Goal: Task Accomplishment & Management: Manage account settings

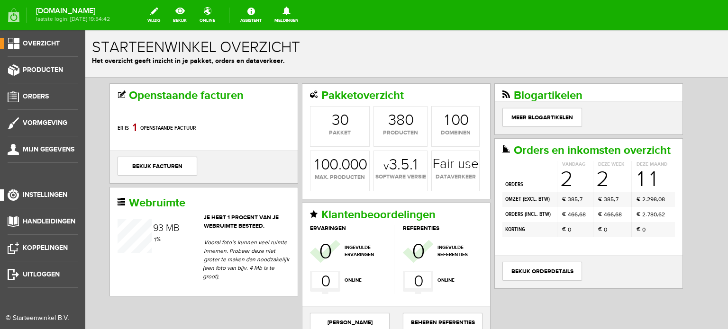
click at [70, 193] on link "Instellingen" at bounding box center [39, 194] width 78 height 11
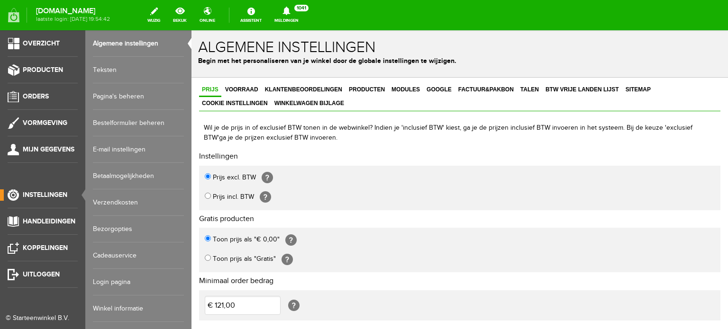
click at [117, 278] on link "Login pagina" at bounding box center [138, 282] width 91 height 27
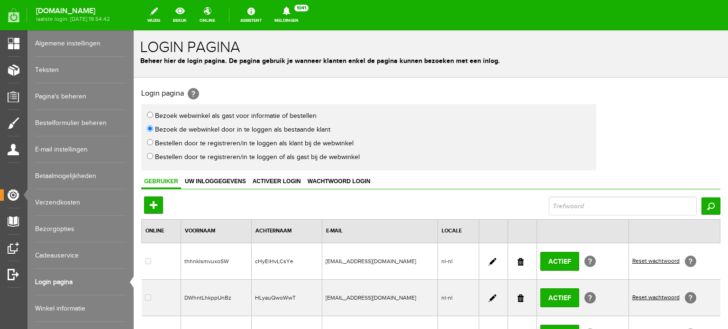
click at [519, 258] on link at bounding box center [520, 262] width 6 height 8
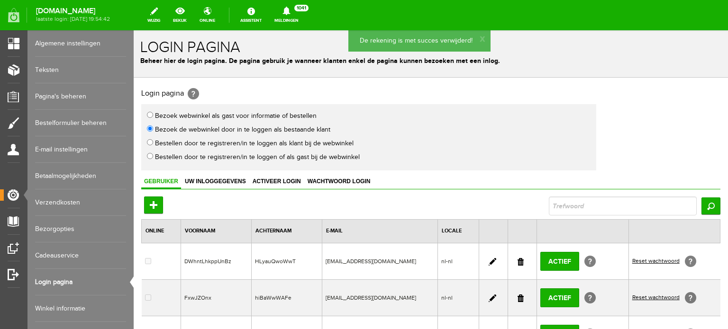
click at [517, 261] on link at bounding box center [520, 262] width 6 height 8
click at [517, 259] on link at bounding box center [520, 262] width 6 height 8
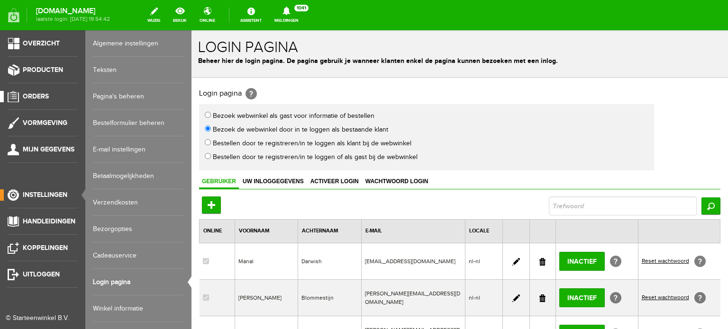
click at [37, 94] on span "Orders" at bounding box center [36, 96] width 26 height 8
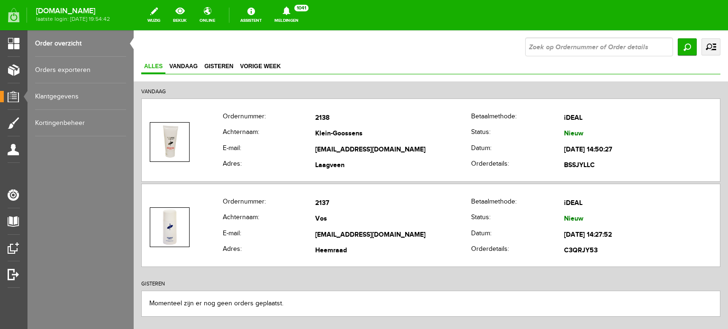
scroll to position [57, 0]
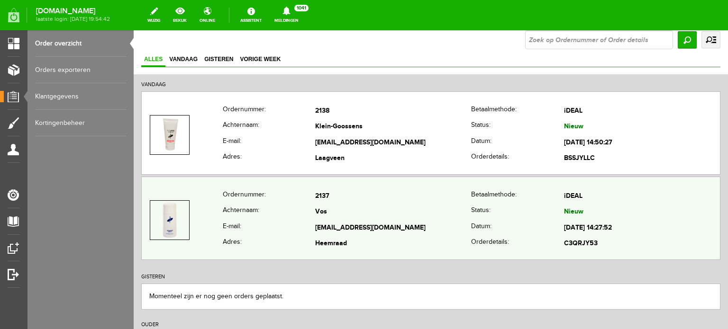
click at [347, 230] on td "[EMAIL_ADDRESS][DOMAIN_NAME]" at bounding box center [393, 228] width 156 height 16
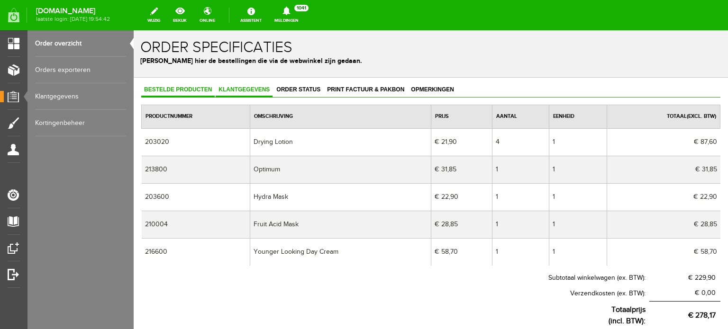
click at [241, 90] on span "Klantgegevens" at bounding box center [244, 89] width 57 height 7
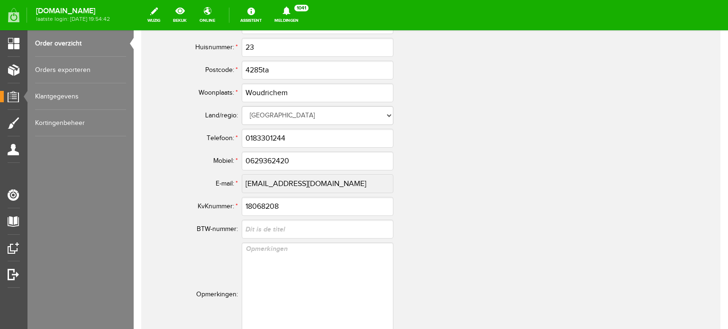
scroll to position [606, 0]
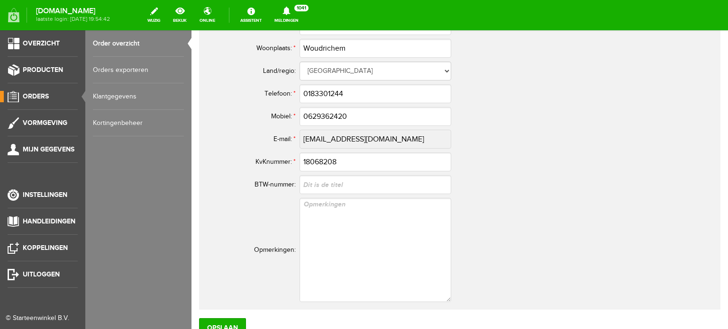
click at [36, 98] on span "Orders" at bounding box center [36, 96] width 26 height 8
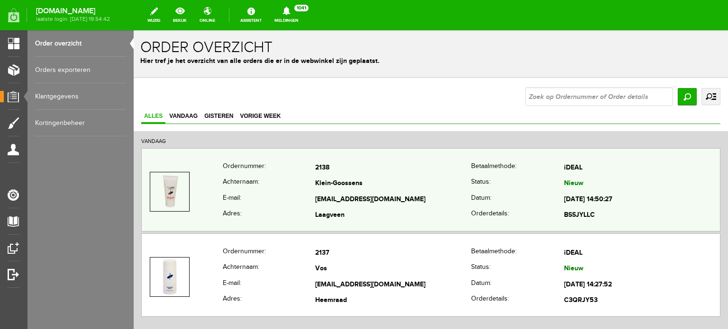
click at [326, 186] on td "Klein-Goossens" at bounding box center [393, 184] width 156 height 16
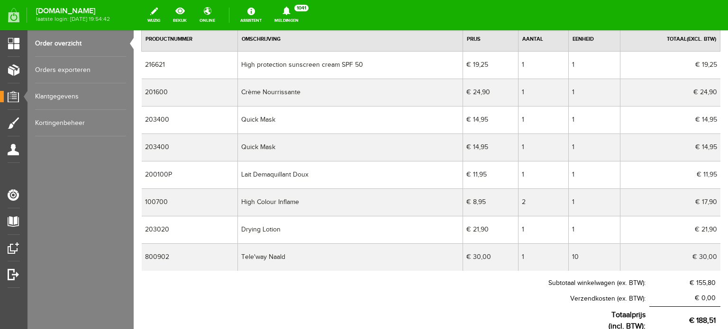
scroll to position [69, 0]
